Goal: Transaction & Acquisition: Obtain resource

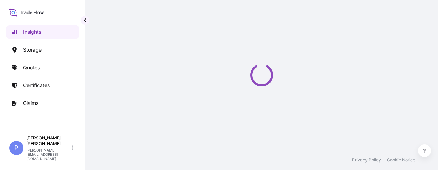
select select "2025"
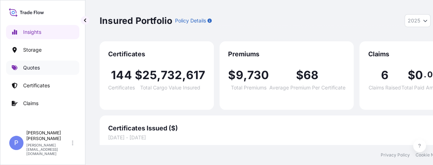
click at [30, 69] on p "Quotes" at bounding box center [31, 67] width 17 height 7
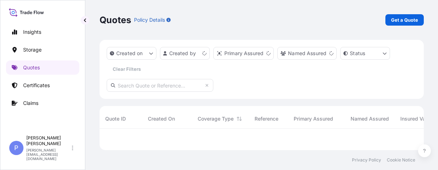
scroll to position [17, 318]
click at [396, 21] on p "Get a Quote" at bounding box center [404, 19] width 27 height 7
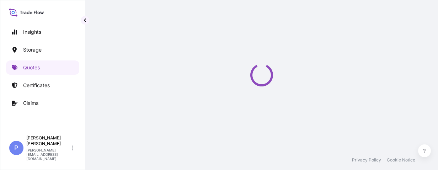
scroll to position [11, 0]
select select "Water"
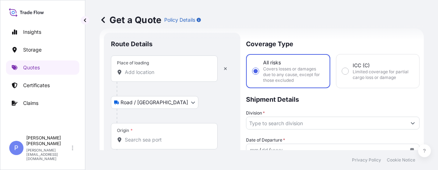
click at [128, 74] on input "Place of loading" at bounding box center [167, 72] width 84 height 7
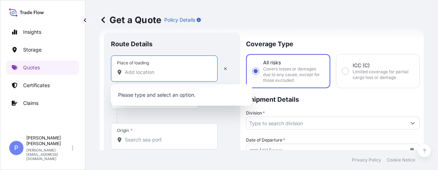
paste input "CA 93230 USA"
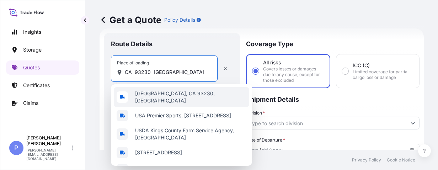
click at [184, 100] on div "Hanford, CA 93230, USA" at bounding box center [181, 97] width 135 height 20
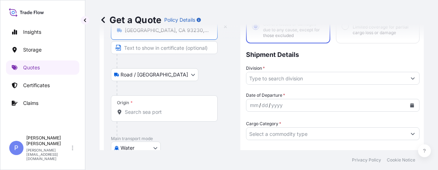
scroll to position [101, 0]
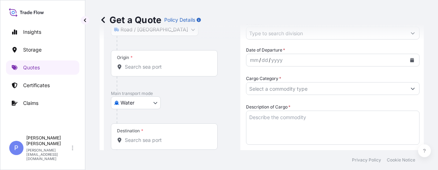
type input "Hanford, CA 93230, USA"
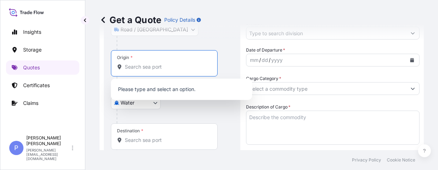
click at [133, 67] on input "Origin *" at bounding box center [167, 66] width 84 height 7
paste input "LONG BEACH,"
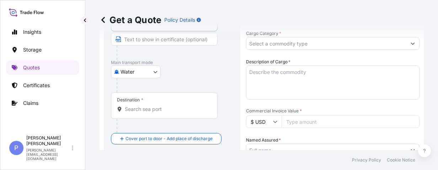
scroll to position [169, 0]
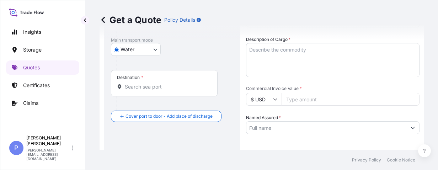
type input "USLGB - Long Beach, United States"
click at [144, 90] on div "Destination *" at bounding box center [164, 83] width 107 height 26
click at [144, 90] on input "Destination *" at bounding box center [167, 86] width 84 height 7
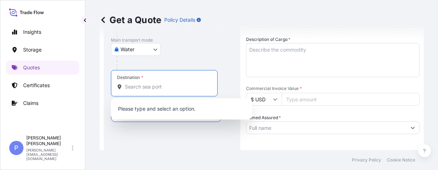
click at [132, 87] on input "Destination *" at bounding box center [167, 86] width 84 height 7
paste input "SHANGHAI,"
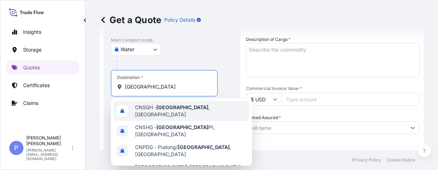
click at [149, 108] on span "CNSGH - Shanghai , China" at bounding box center [190, 111] width 111 height 14
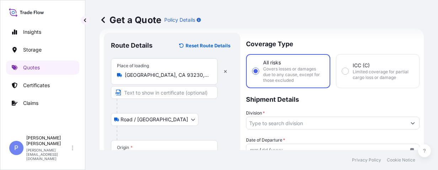
scroll to position [34, 0]
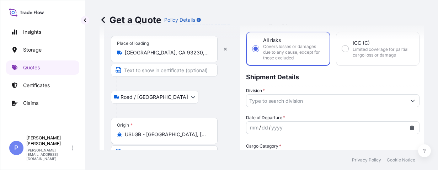
type input "CNSGH - Shanghai, China"
click at [356, 103] on input "Division *" at bounding box center [326, 100] width 160 height 13
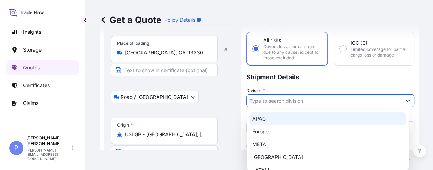
click at [265, 119] on div "APAC" at bounding box center [327, 118] width 156 height 13
type input "APAC"
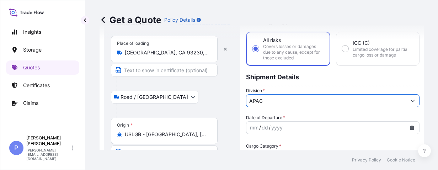
click at [265, 124] on div "dd" at bounding box center [265, 127] width 8 height 9
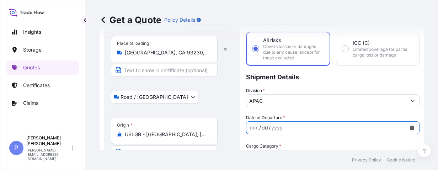
click at [268, 125] on div "dd" at bounding box center [265, 127] width 8 height 9
click at [410, 127] on icon "Calendar" at bounding box center [412, 127] width 4 height 4
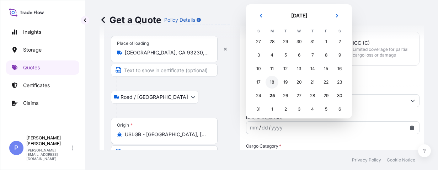
click at [270, 84] on div "18" at bounding box center [271, 82] width 13 height 13
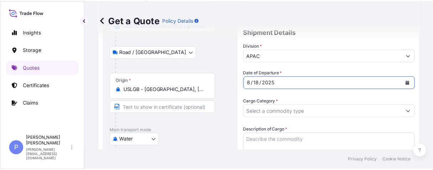
scroll to position [124, 0]
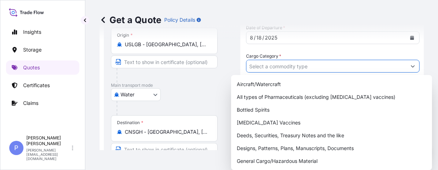
click at [306, 61] on input "Cargo Category *" at bounding box center [326, 66] width 160 height 13
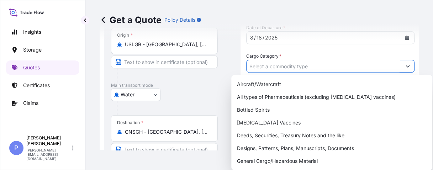
click at [305, 64] on input "Cargo Category *" at bounding box center [323, 66] width 155 height 13
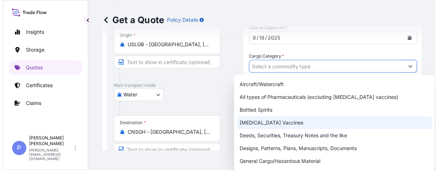
scroll to position [41, 0]
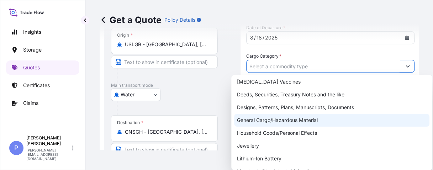
click at [295, 120] on div "General Cargo/Hazardous Material" at bounding box center [331, 120] width 195 height 13
type input "General Cargo/Hazardous Material"
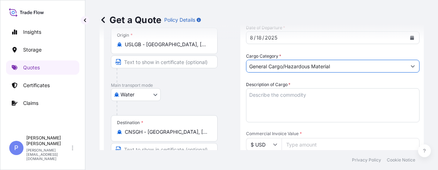
click at [258, 95] on textarea "Description of Cargo *" at bounding box center [332, 105] width 173 height 34
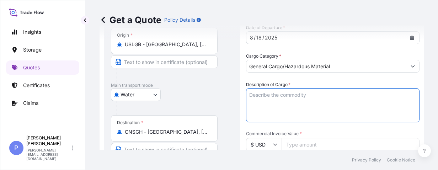
paste textarea "MACHINERY HS Code: 8479820040"
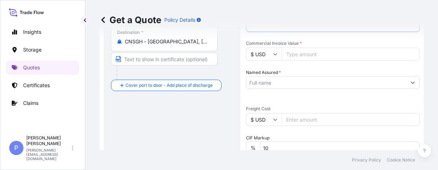
scroll to position [146, 0]
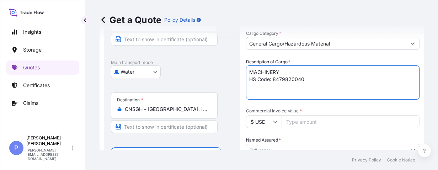
type textarea "MACHINERY HS Code: 8479820040"
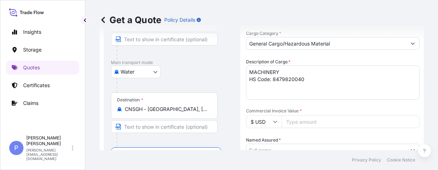
click at [294, 120] on input "Commercial Invoice Value *" at bounding box center [350, 121] width 138 height 13
paste input "25172.41"
type input "25172.41"
click at [305, 141] on div "Named Assured *" at bounding box center [332, 146] width 173 height 20
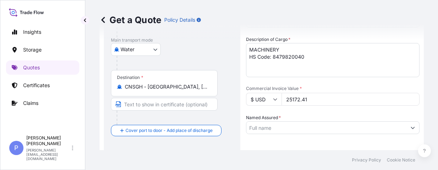
scroll to position [214, 0]
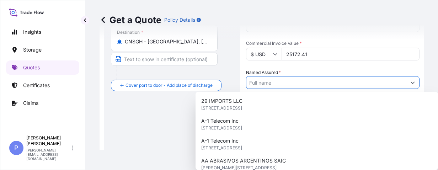
click at [267, 88] on input "Named Assured *" at bounding box center [326, 82] width 160 height 13
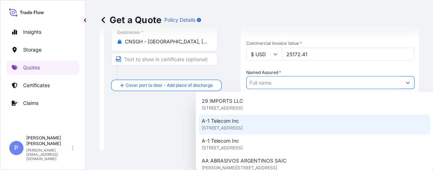
paste input "ONE FRUITION"
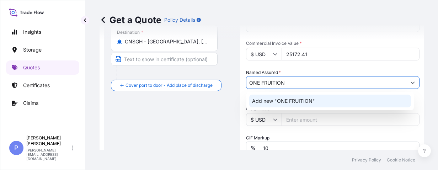
click at [272, 103] on span "Add new "ONE FRUITION"" at bounding box center [283, 100] width 63 height 7
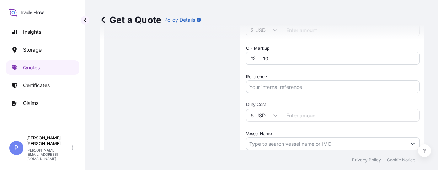
scroll to position [326, 0]
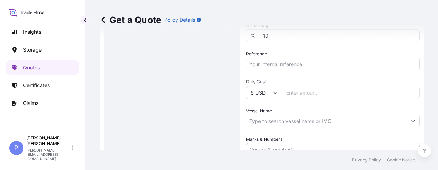
type input "ONE FRUITION"
click at [285, 68] on input "Reference" at bounding box center [332, 64] width 173 height 13
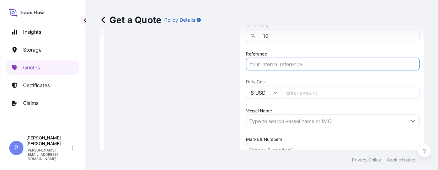
click at [284, 65] on input "Reference" at bounding box center [332, 64] width 173 height 13
click at [262, 62] on input "Reference" at bounding box center [332, 64] width 173 height 13
paste input "M250032"
paste input "25IP-Y217-0032"
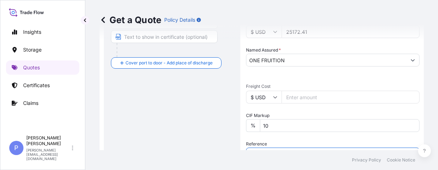
scroll to position [214, 0]
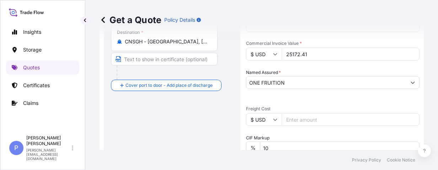
type input "M250032 25IP-Y217-0032"
click at [289, 61] on div "Date of Departure * 8 / 18 / 2025 Cargo Category * General Cargo/Hazardous Mate…" at bounding box center [332, 101] width 173 height 334
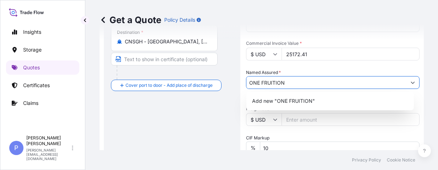
click at [287, 85] on input "ONE FRUITION" at bounding box center [326, 82] width 160 height 13
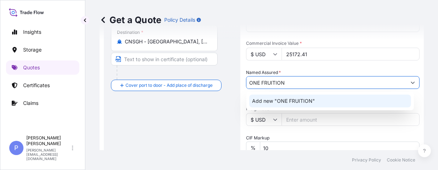
drag, startPoint x: 299, startPoint y: 82, endPoint x: 302, endPoint y: 74, distance: 8.0
click at [176, 69] on form "Route Details Reset Route Details Place of loading Hanford, CA 93230, USA Road …" at bounding box center [262, 75] width 324 height 499
paste input "Shanghai Zijiang Int'l Trade"
click at [318, 102] on span "Add new "Shanghai Zijiang Int'l Trade"" at bounding box center [297, 100] width 91 height 7
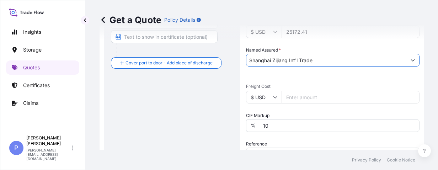
scroll to position [259, 0]
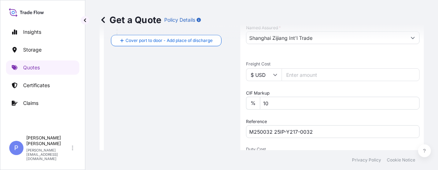
click at [318, 38] on div "Get a Quote Policy Details" at bounding box center [262, 20] width 324 height 40
click at [323, 38] on div "Get a Quote Policy Details" at bounding box center [262, 20] width 324 height 40
click at [322, 37] on div "Get a Quote Policy Details" at bounding box center [262, 20] width 324 height 40
click at [318, 37] on div "Get a Quote Policy Details" at bounding box center [262, 20] width 324 height 40
drag, startPoint x: 314, startPoint y: 38, endPoint x: 252, endPoint y: 38, distance: 61.8
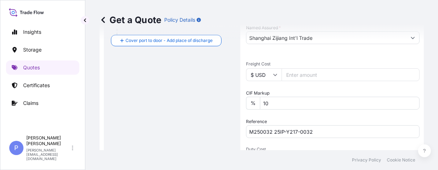
click at [252, 38] on div "Get a Quote Policy Details" at bounding box center [262, 20] width 324 height 40
click at [313, 38] on div "Get a Quote Policy Details" at bounding box center [262, 20] width 324 height 40
click at [316, 39] on div "Get a Quote Policy Details" at bounding box center [262, 20] width 324 height 40
click at [317, 37] on div "Get a Quote Policy Details" at bounding box center [262, 20] width 324 height 40
click at [314, 38] on div "Get a Quote Policy Details" at bounding box center [262, 20] width 324 height 40
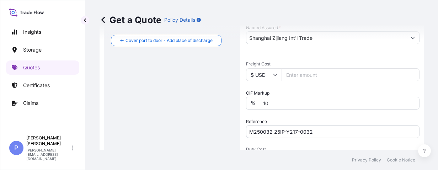
click at [306, 39] on div "Get a Quote Policy Details" at bounding box center [262, 20] width 324 height 40
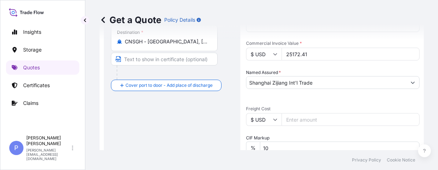
scroll to position [191, 0]
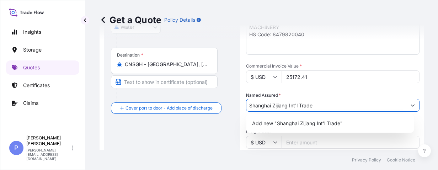
click at [320, 99] on input "Shanghai Zijiang Int'l Trade" at bounding box center [326, 105] width 160 height 13
click at [318, 103] on input "Shanghai Zijiang Int'l Trade" at bounding box center [326, 105] width 160 height 13
drag, startPoint x: 324, startPoint y: 103, endPoint x: 216, endPoint y: 99, distance: 108.5
click at [216, 99] on form "Route Details Reset Route Details Place of loading Hanford, CA 93230, USA Road …" at bounding box center [262, 98] width 324 height 499
paste input "HANGHAI ZIJIANG INTERNATIONAL TRADING CO., LTD"
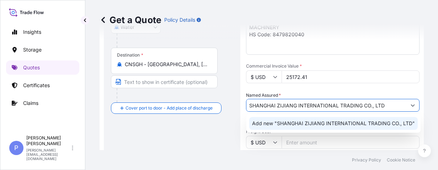
click at [348, 124] on span "Add new "SHANGHAI ZIJIANG INTERNATIONAL TRADING CO., LTD"" at bounding box center [333, 123] width 163 height 7
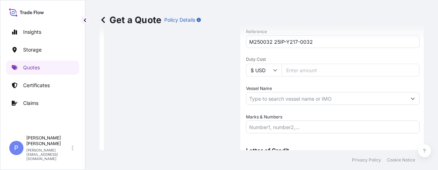
scroll to position [389, 0]
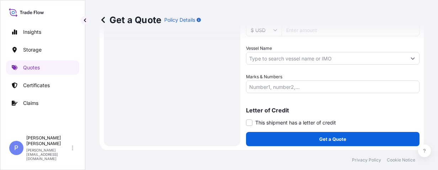
type input "SHANGHAI ZIJIANG INTERNATIONAL TRADING CO., LTD"
click at [268, 87] on input "Marks & Numbers" at bounding box center [332, 86] width 173 height 13
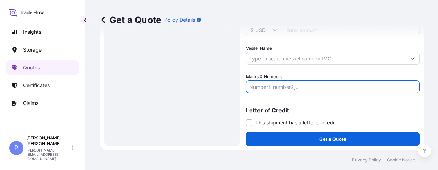
click at [262, 87] on input "Marks & Numbers" at bounding box center [332, 86] width 173 height 13
type input "n"
type input "NA"
click at [256, 58] on input "Vessel Name" at bounding box center [326, 58] width 160 height 13
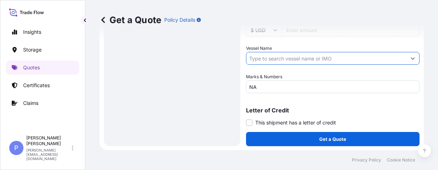
paste input "ONE FRUITION"
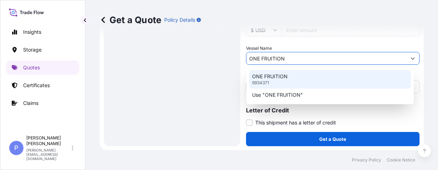
click at [262, 82] on p "9934371" at bounding box center [260, 83] width 17 height 6
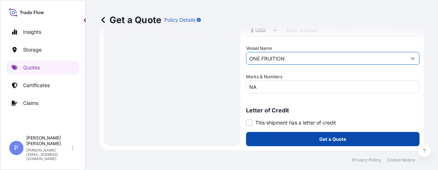
type input "ONE FRUITION"
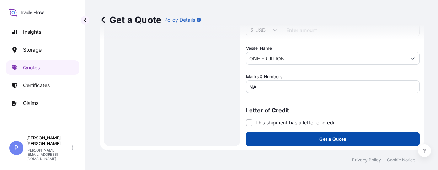
click at [304, 139] on button "Get a Quote" at bounding box center [332, 139] width 173 height 14
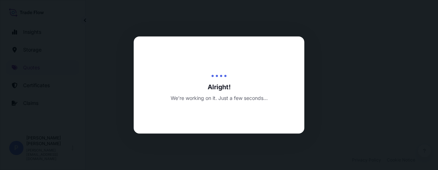
select select "Road / Inland"
select select "Water"
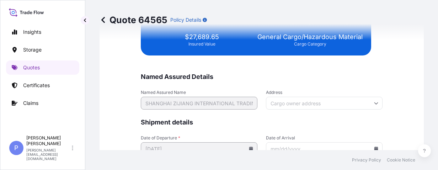
scroll to position [1841, 0]
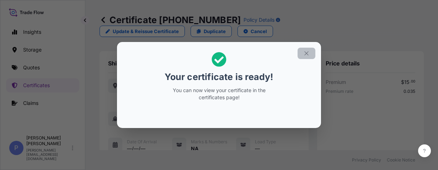
click at [308, 52] on icon "button" at bounding box center [306, 53] width 6 height 6
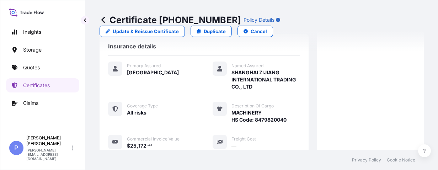
scroll to position [270, 0]
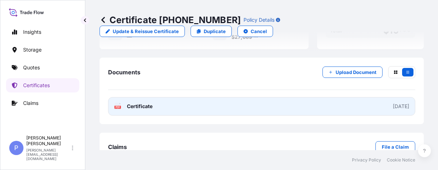
click at [365, 107] on link "PDF Certificate 2025-08-25" at bounding box center [261, 106] width 307 height 18
